Goal: Information Seeking & Learning: Find specific fact

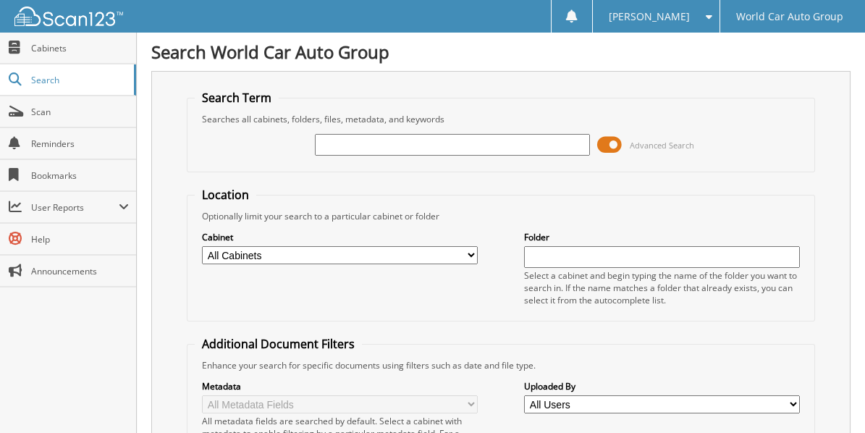
click at [379, 141] on input "text" at bounding box center [452, 145] width 275 height 22
type input "5285"
drag, startPoint x: 360, startPoint y: 140, endPoint x: 106, endPoint y: 179, distance: 257.5
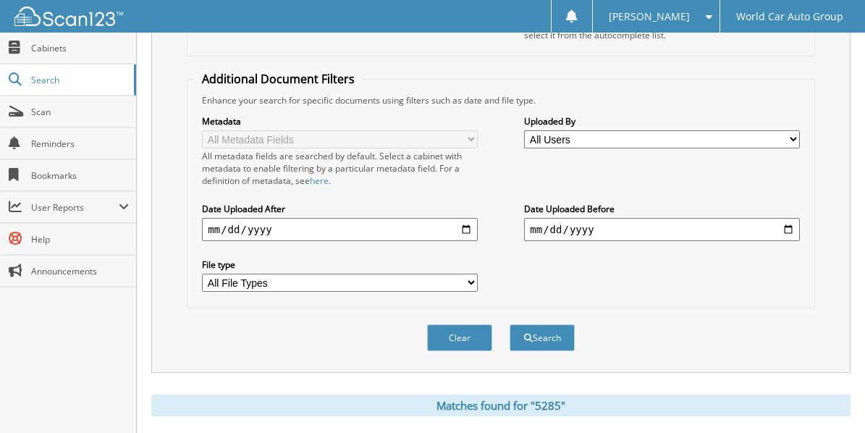
scroll to position [337, 0]
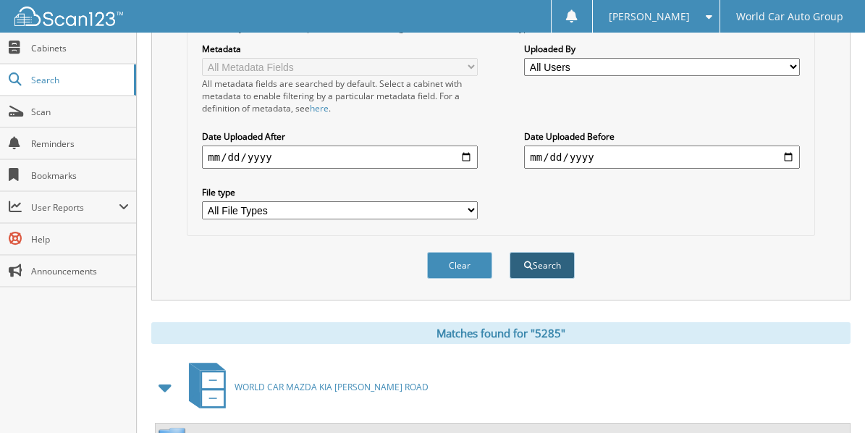
type input "COTTON"
click at [525, 261] on span "submit" at bounding box center [528, 265] width 9 height 9
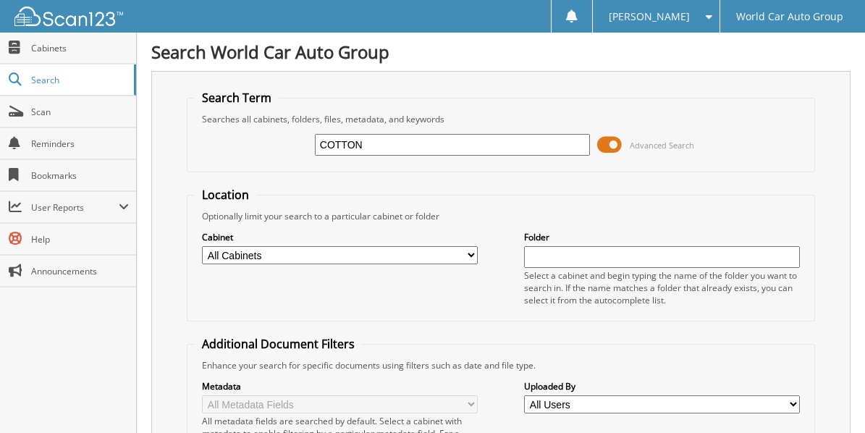
drag, startPoint x: 380, startPoint y: 144, endPoint x: 254, endPoint y: 164, distance: 127.5
click at [254, 164] on fieldset "Search Term Searches all cabinets, folders, files, metadata, and keywords COTTO…" at bounding box center [500, 131] width 627 height 82
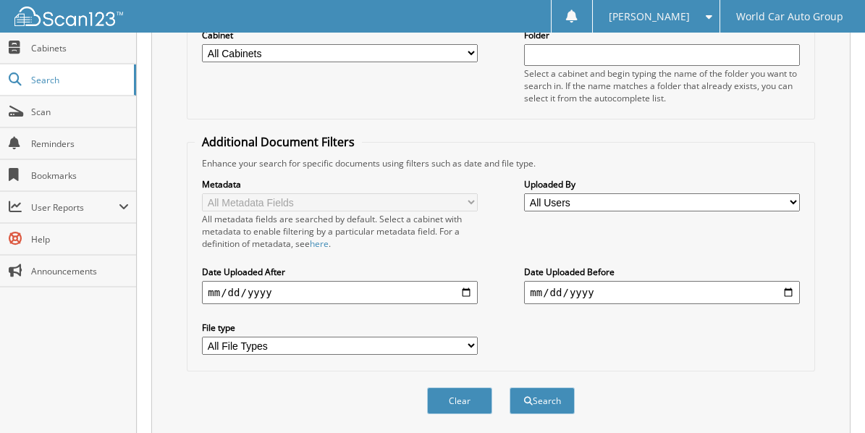
scroll to position [313, 0]
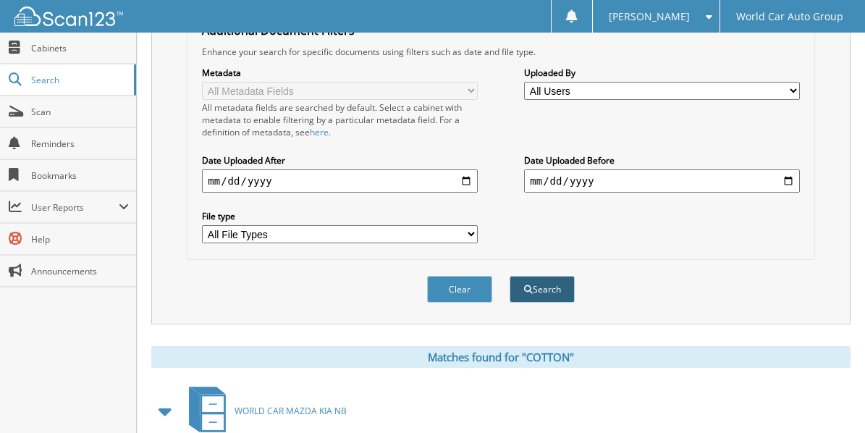
type input "525917"
click at [553, 276] on button "Search" at bounding box center [541, 289] width 65 height 27
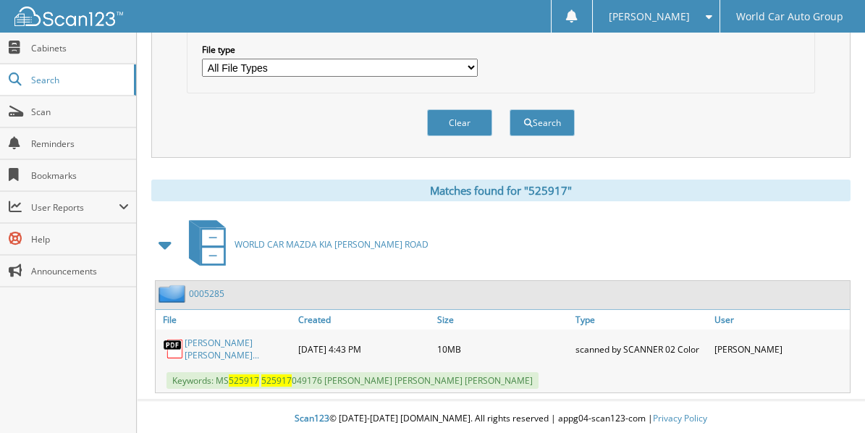
scroll to position [480, 0]
click at [226, 341] on link "[PERSON_NAME] [PERSON_NAME]..." at bounding box center [237, 348] width 106 height 25
